Goal: Task Accomplishment & Management: Manage account settings

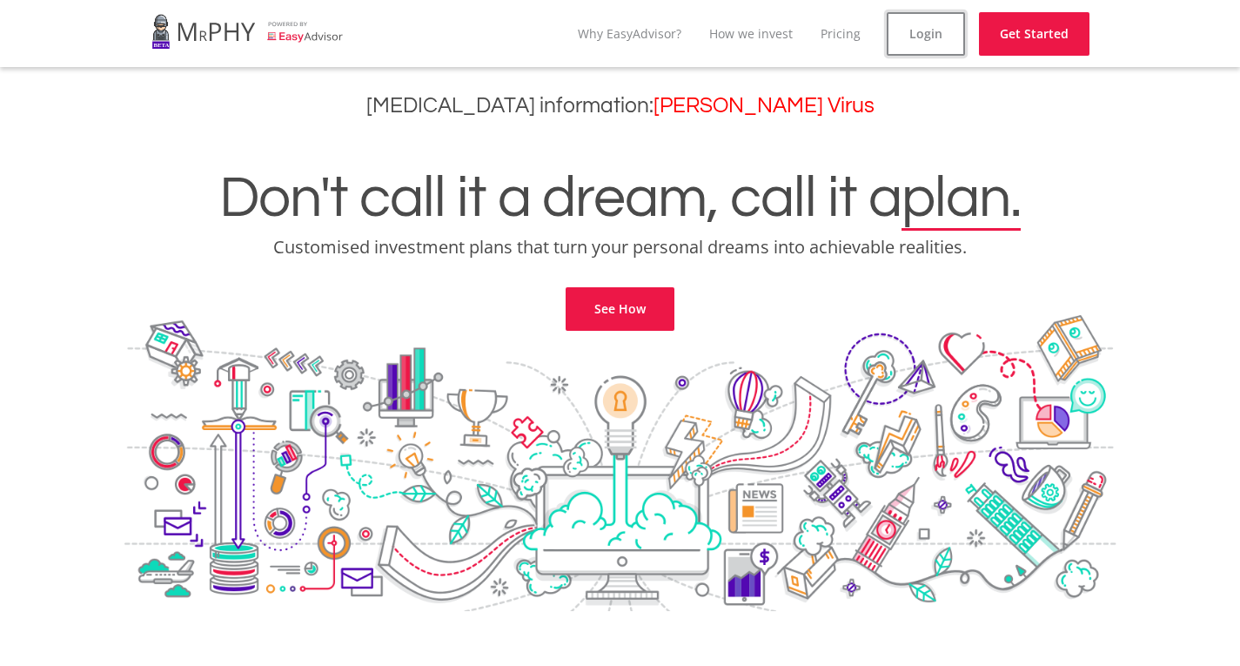
click at [913, 38] on link "Login" at bounding box center [926, 34] width 78 height 44
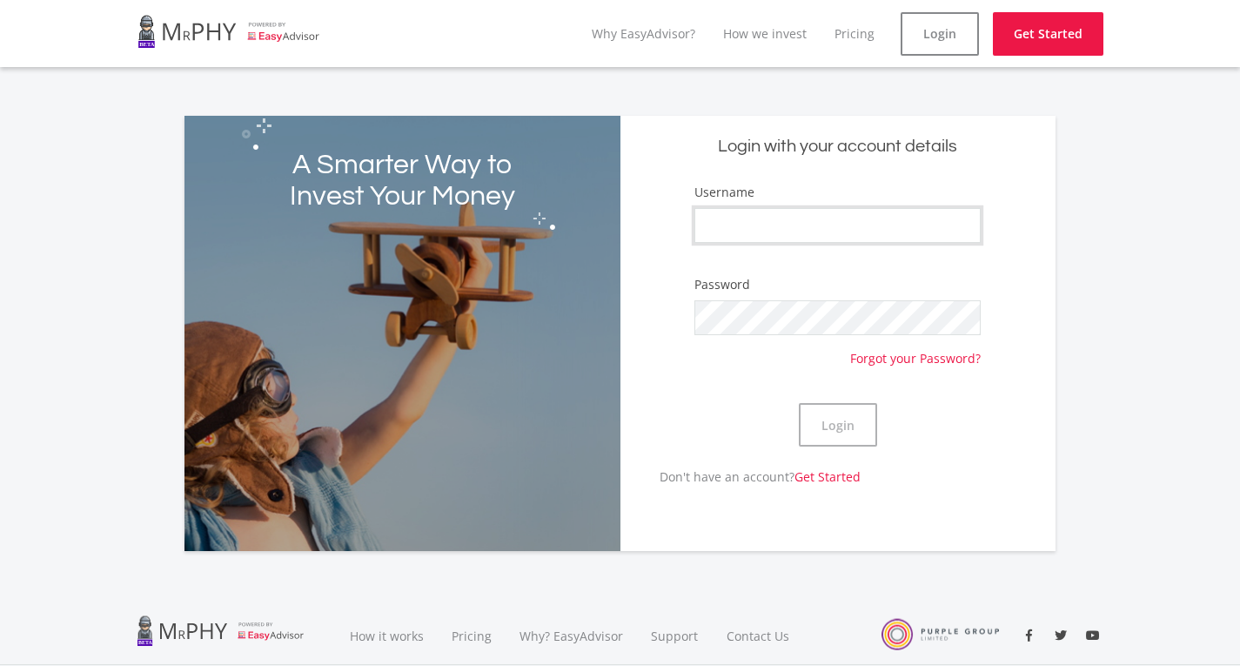
type input "Chervaugn"
click at [849, 428] on button "Login" at bounding box center [838, 425] width 78 height 44
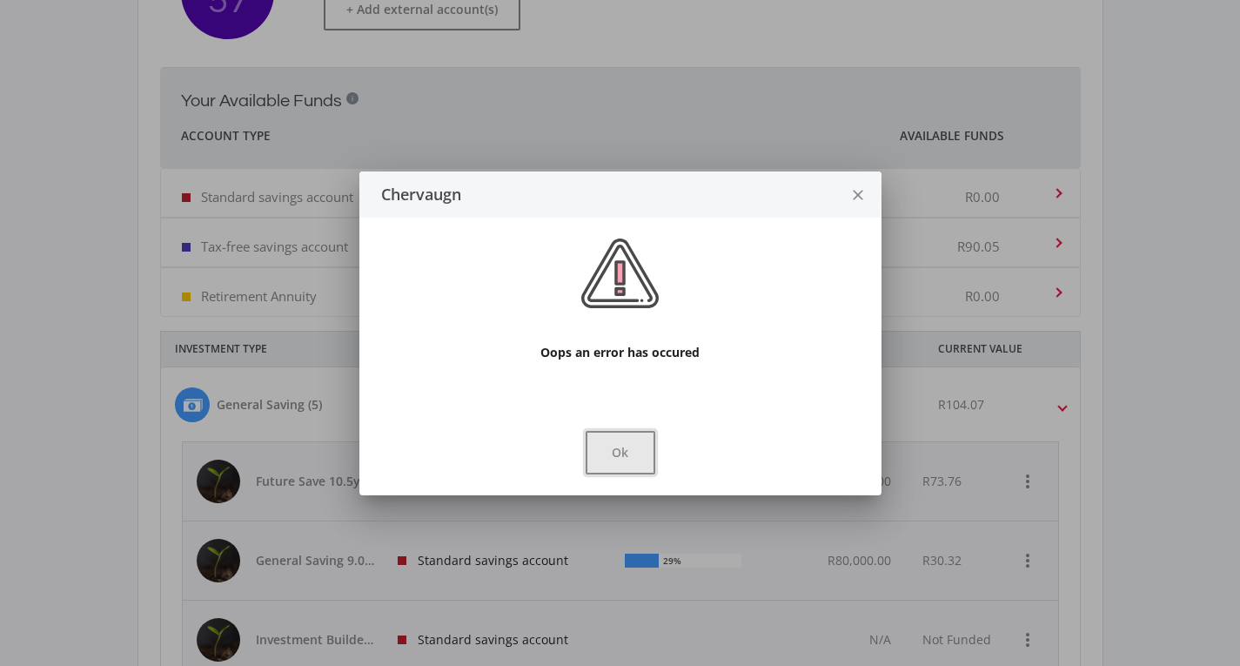
click at [634, 463] on button "Ok" at bounding box center [621, 453] width 70 height 44
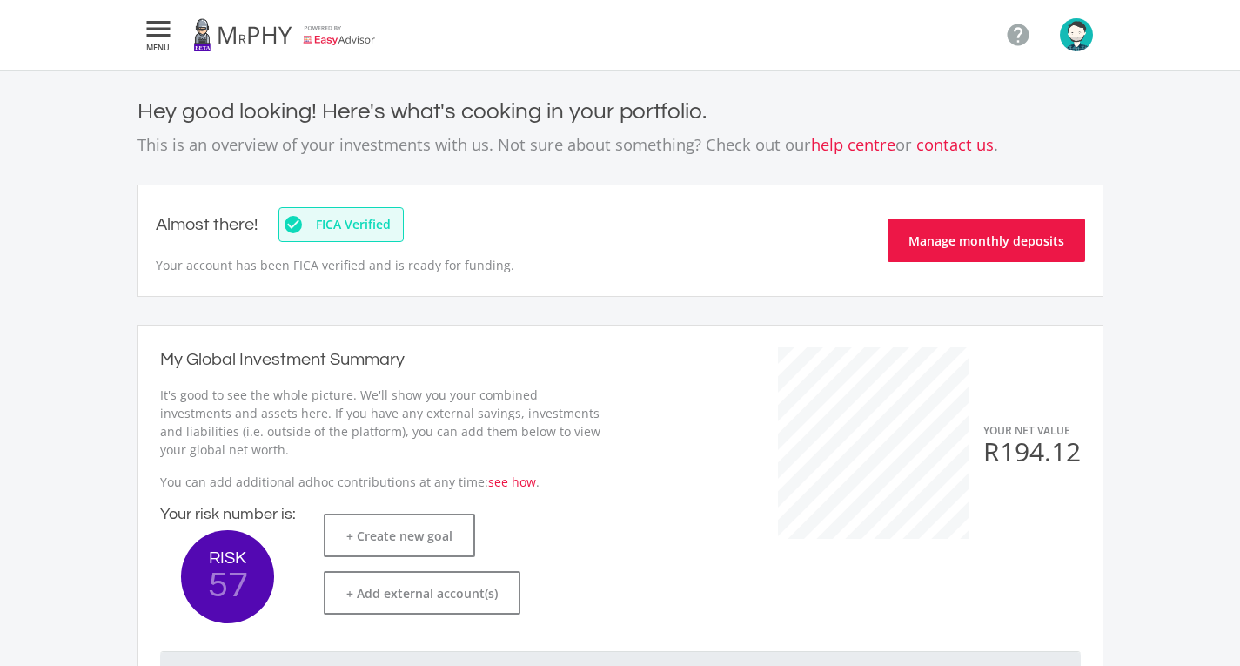
scroll to position [584, 0]
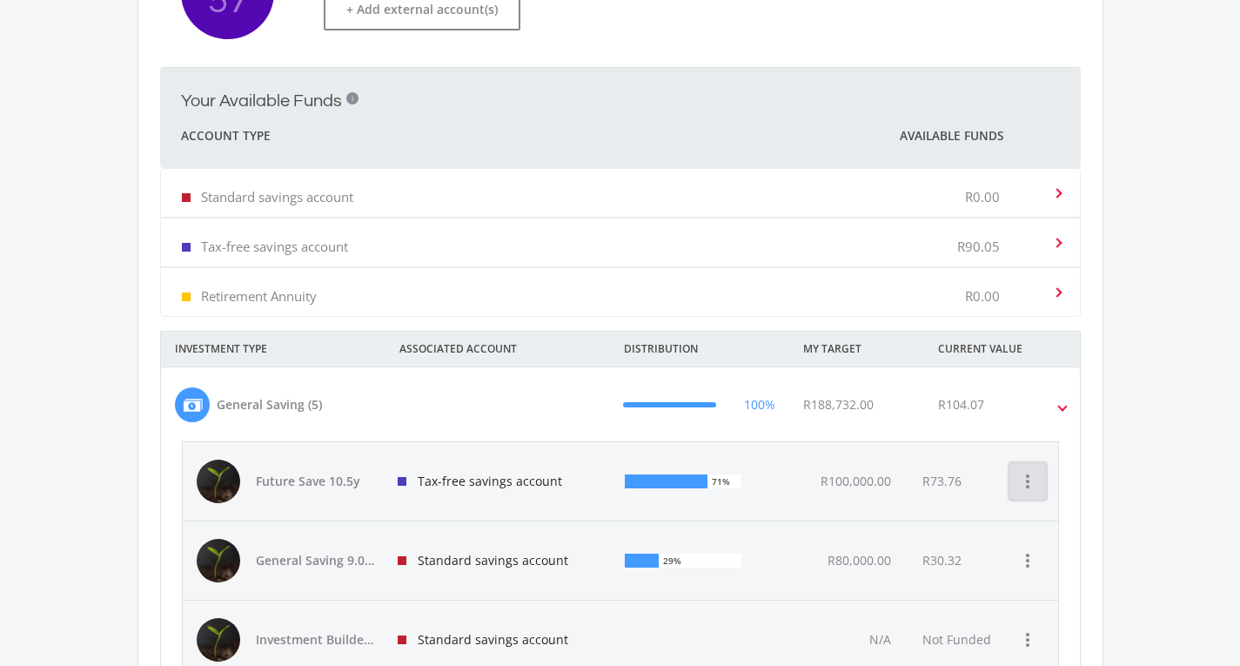
click at [1027, 485] on icon "more_vert" at bounding box center [1027, 481] width 21 height 21
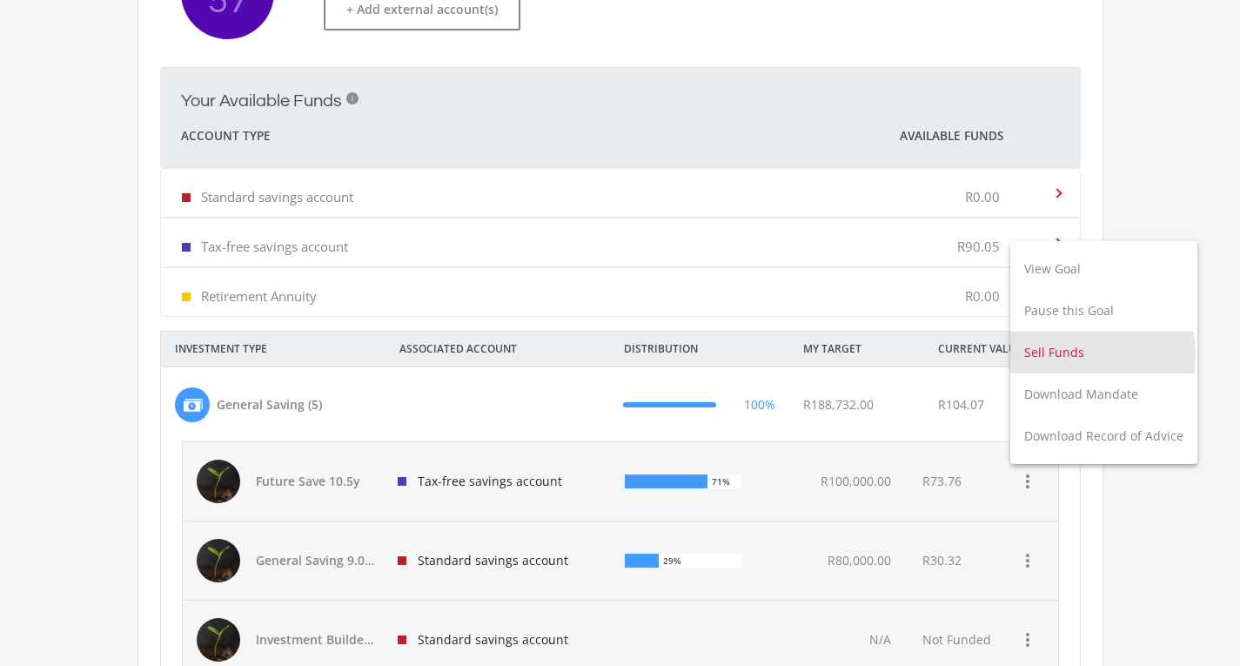
click at [1044, 355] on button "Sell Funds" at bounding box center [1103, 353] width 187 height 42
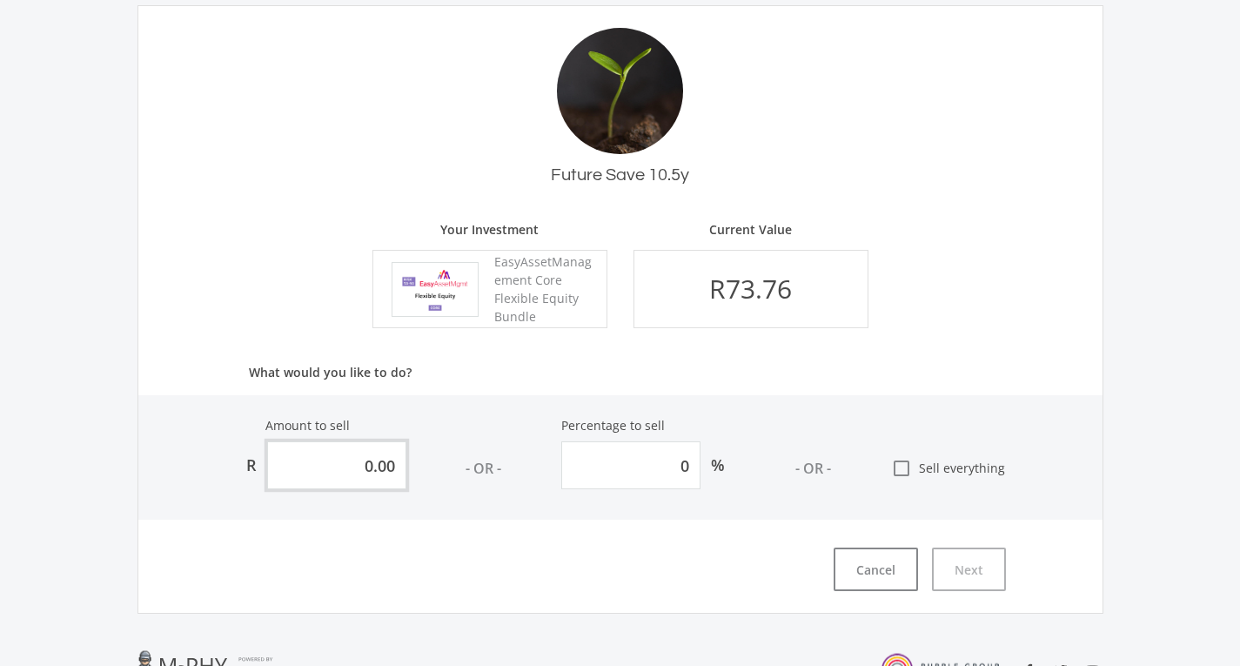
drag, startPoint x: 392, startPoint y: 468, endPoint x: 227, endPoint y: 466, distance: 164.5
click at [227, 466] on div "Amount to sell R 0.00 - OR - Percentage to sell 0 % - OR - check_box_outline_bl…" at bounding box center [620, 457] width 964 height 124
type input "2"
type input "2.712"
type input "0"
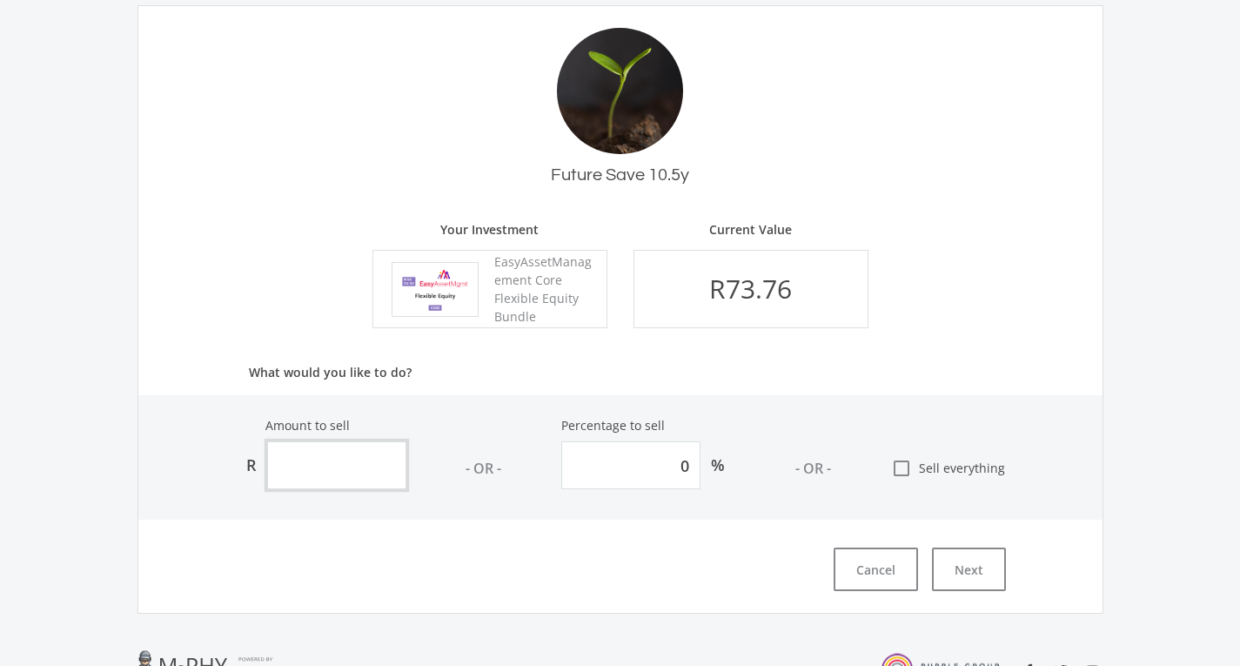
type input "5"
type input "6.779"
type input "51"
type input "69.15"
type input "51.00"
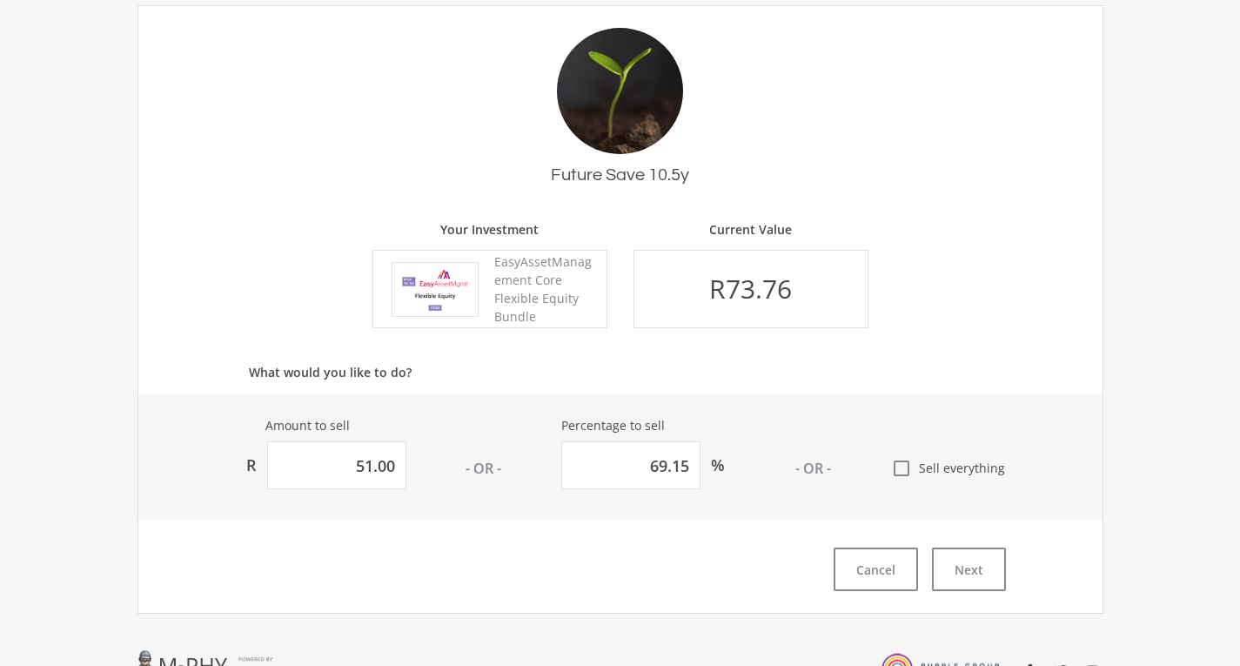
click at [567, 599] on div "Future Save 10.5y Your Investment EasyAssetManagement Core Flexible Equity Bund…" at bounding box center [621, 309] width 966 height 608
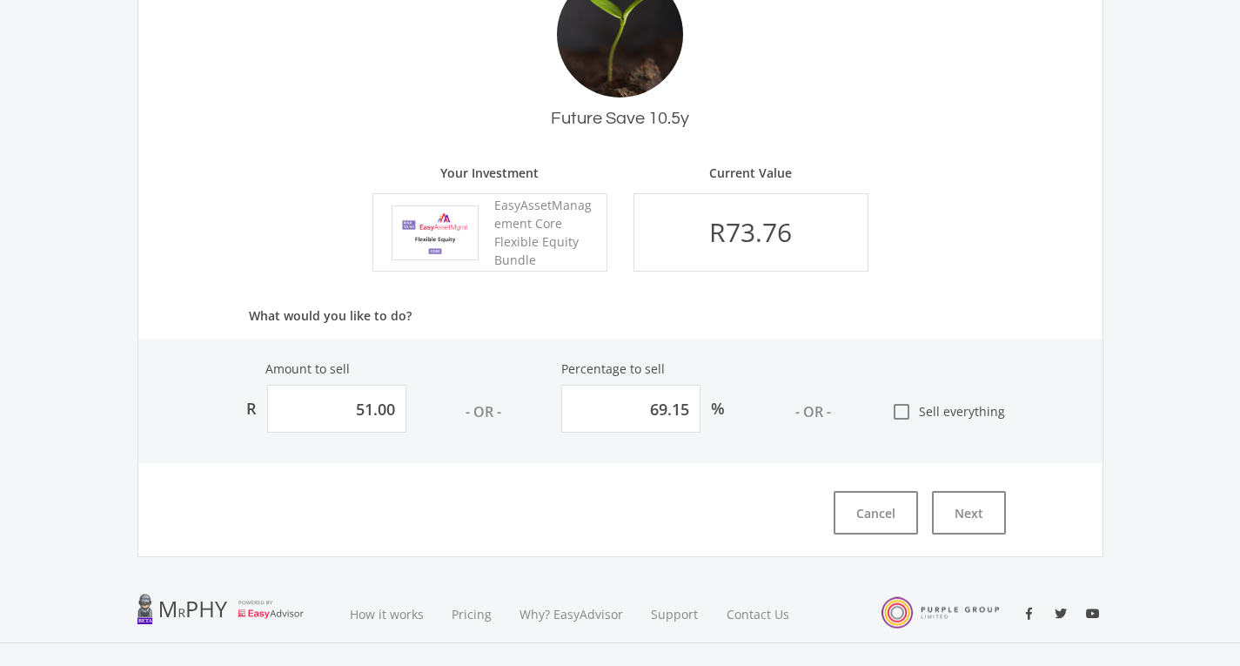
scroll to position [285, 0]
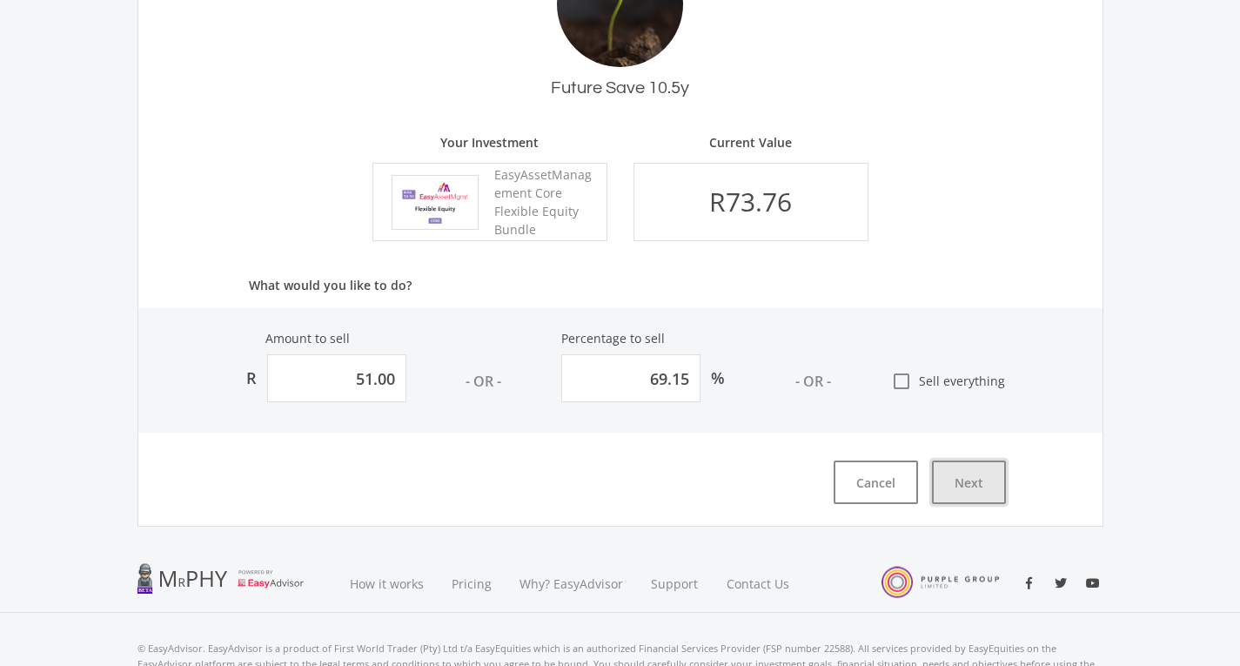
click at [985, 487] on button "Next" at bounding box center [969, 482] width 74 height 44
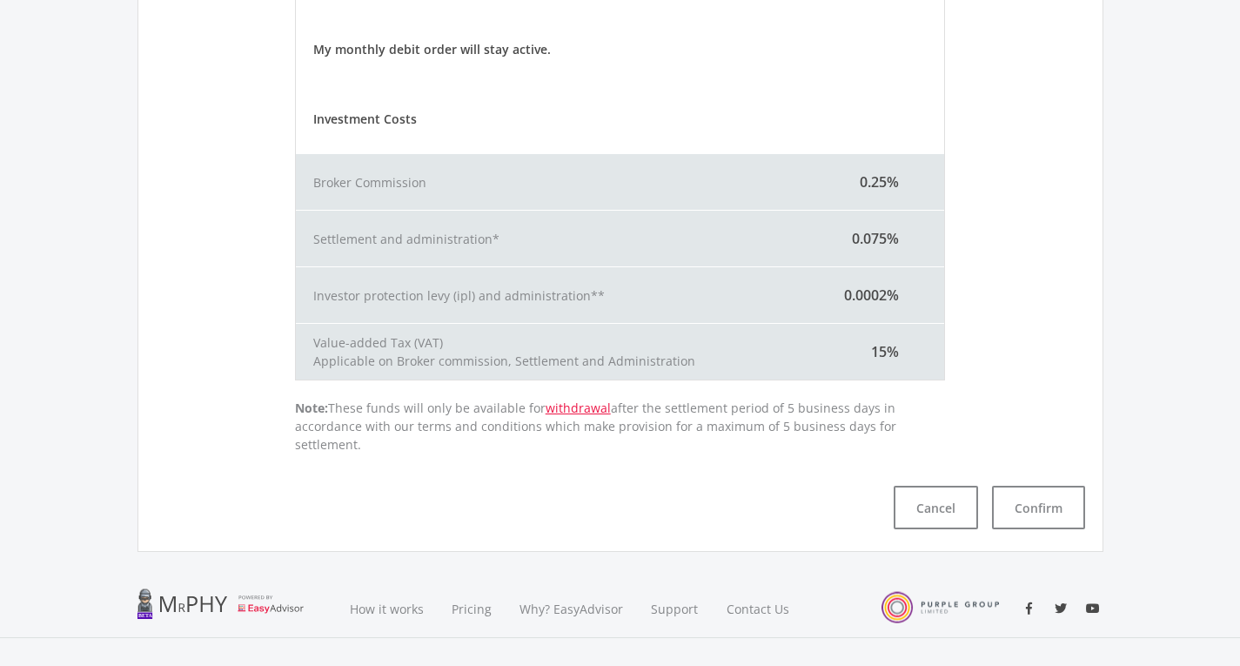
scroll to position [501, 0]
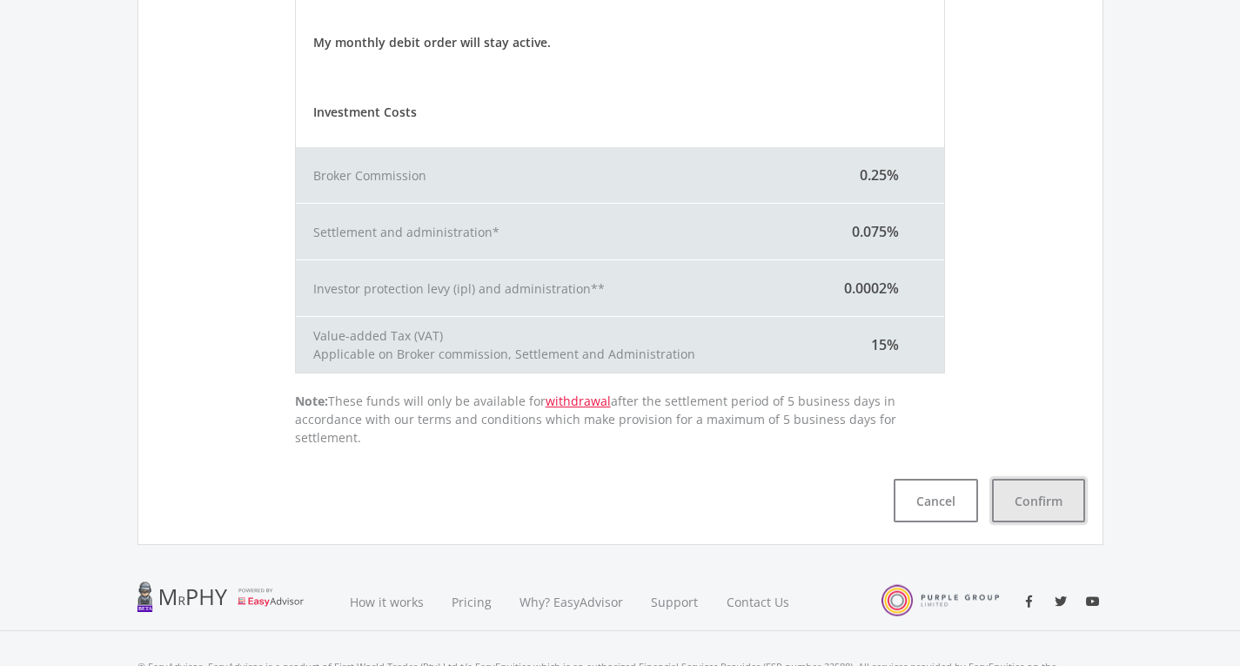
click at [1051, 483] on button "Confirm" at bounding box center [1038, 501] width 93 height 44
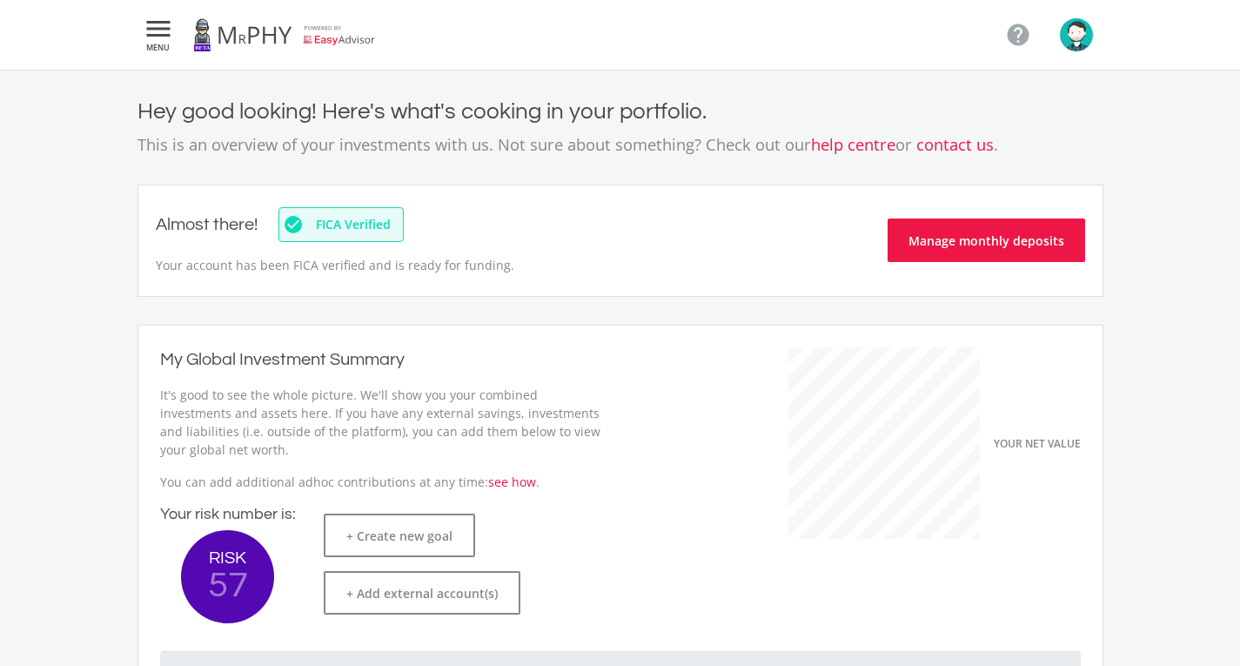
scroll to position [276, 478]
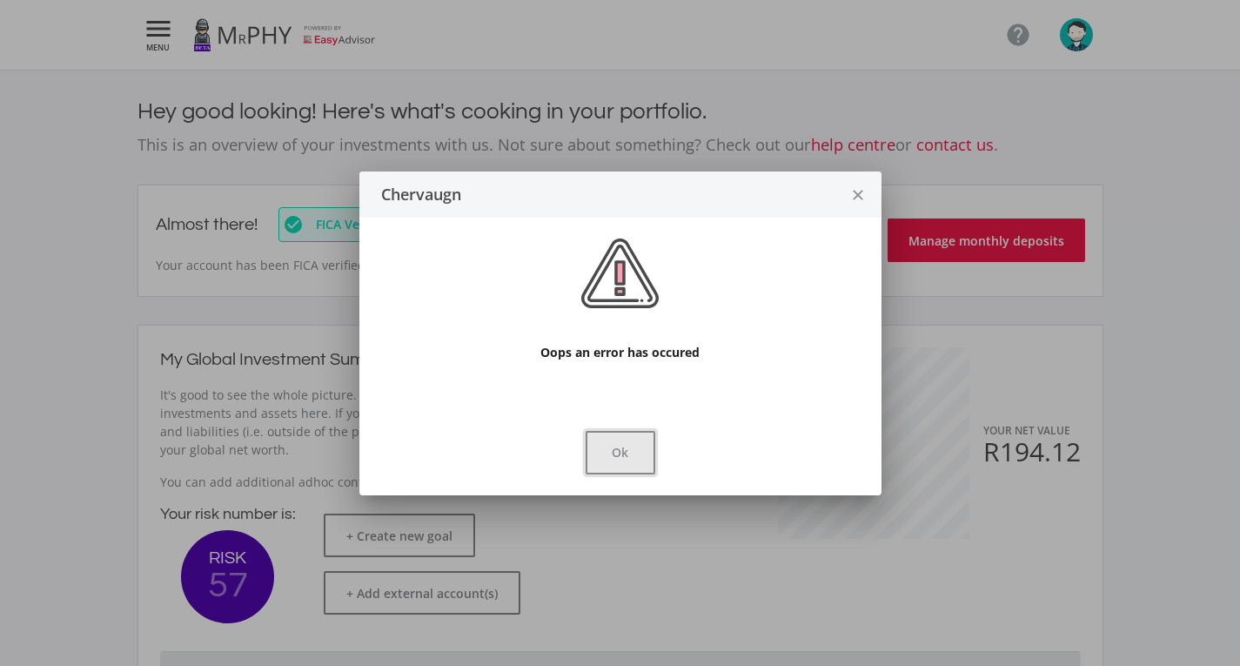
click at [633, 455] on button "Ok" at bounding box center [621, 453] width 70 height 44
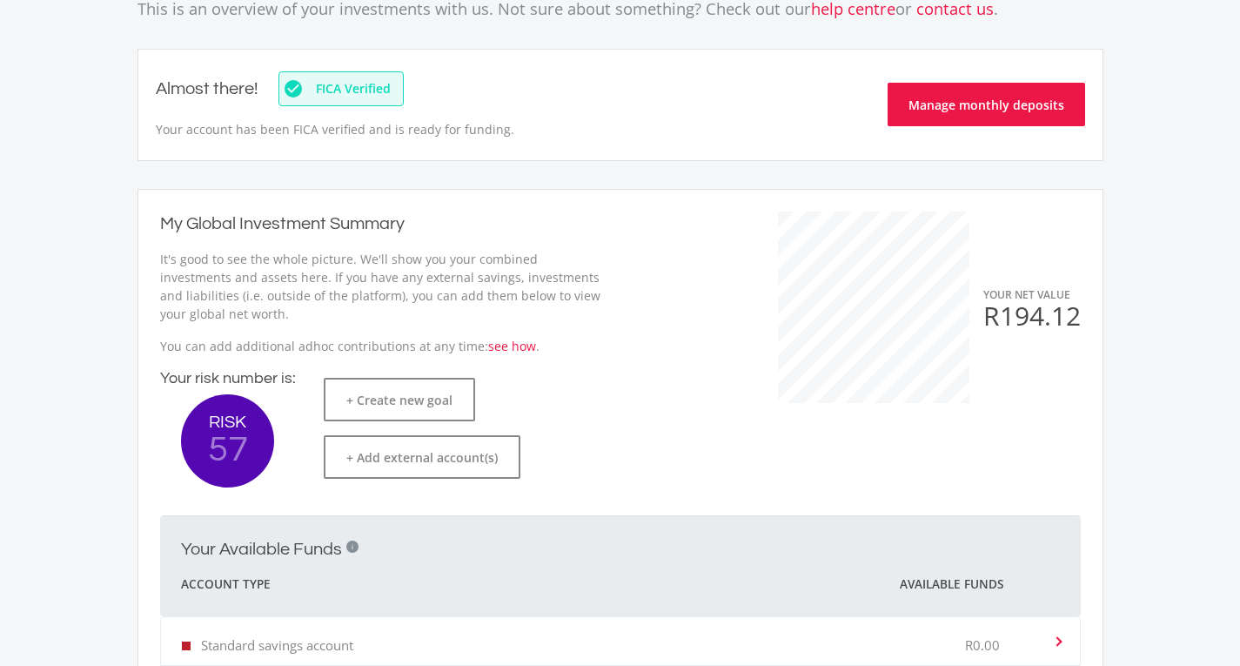
scroll to position [0, 0]
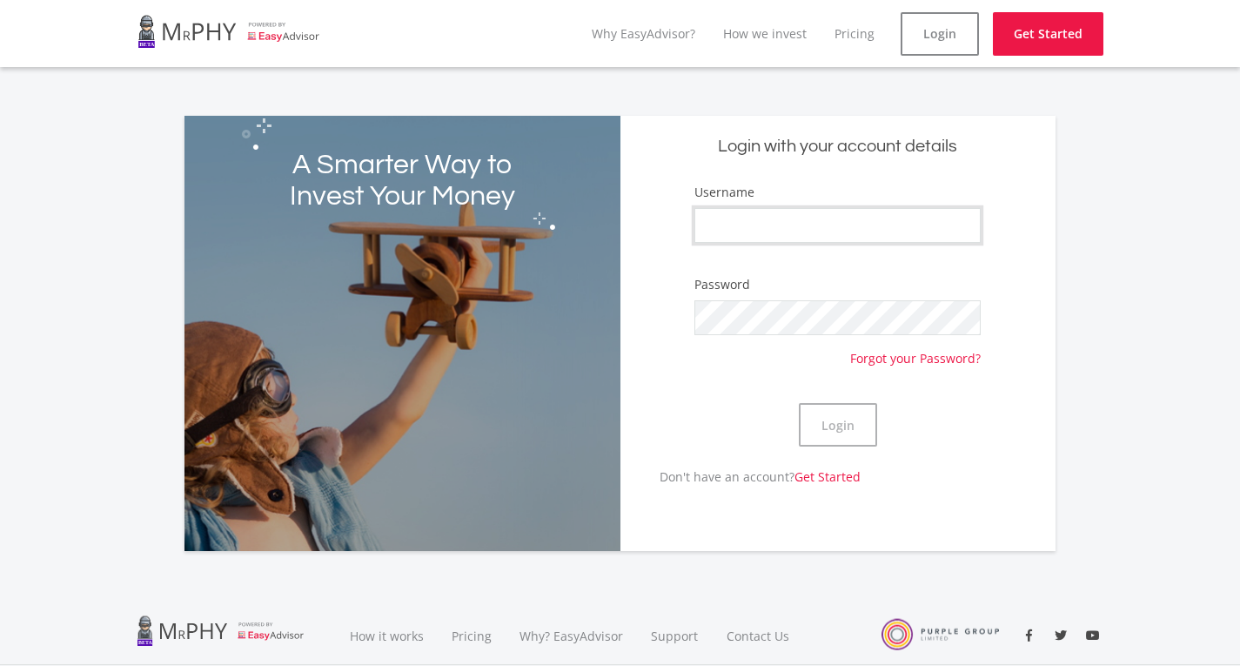
type input "Chervaugn"
click at [919, 37] on link "Login" at bounding box center [940, 34] width 78 height 44
click at [844, 434] on button "Login" at bounding box center [838, 425] width 78 height 44
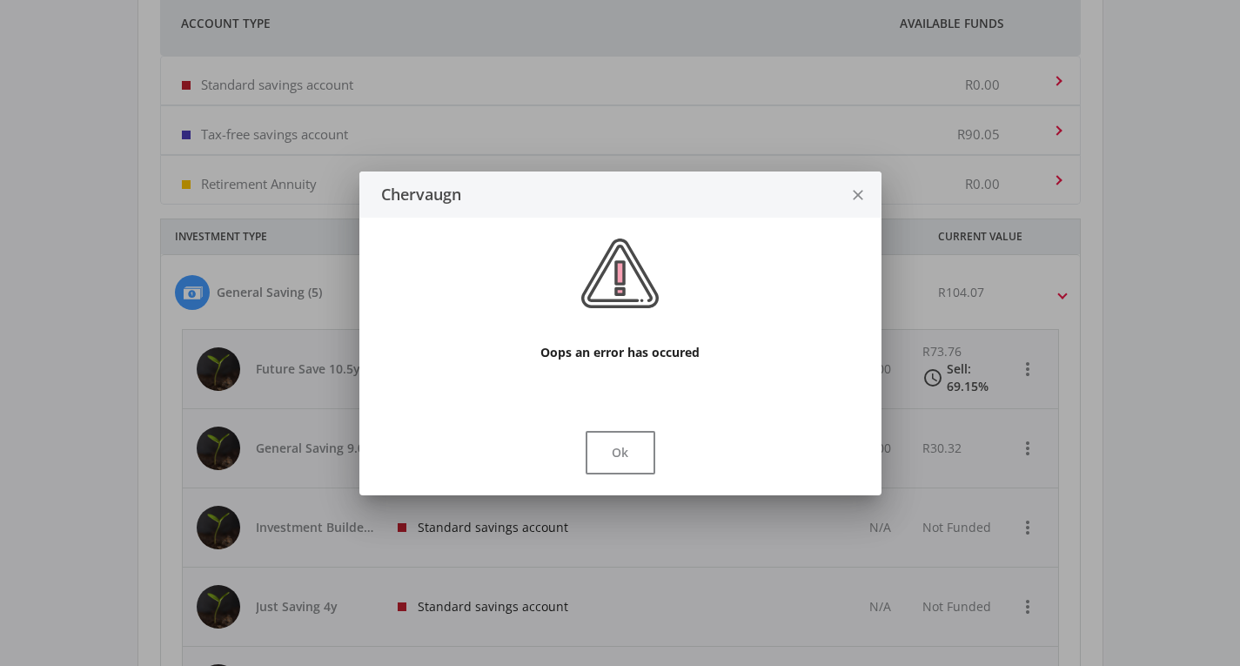
click at [858, 182] on icon "close" at bounding box center [857, 195] width 17 height 46
